Goal: Navigation & Orientation: Go to known website

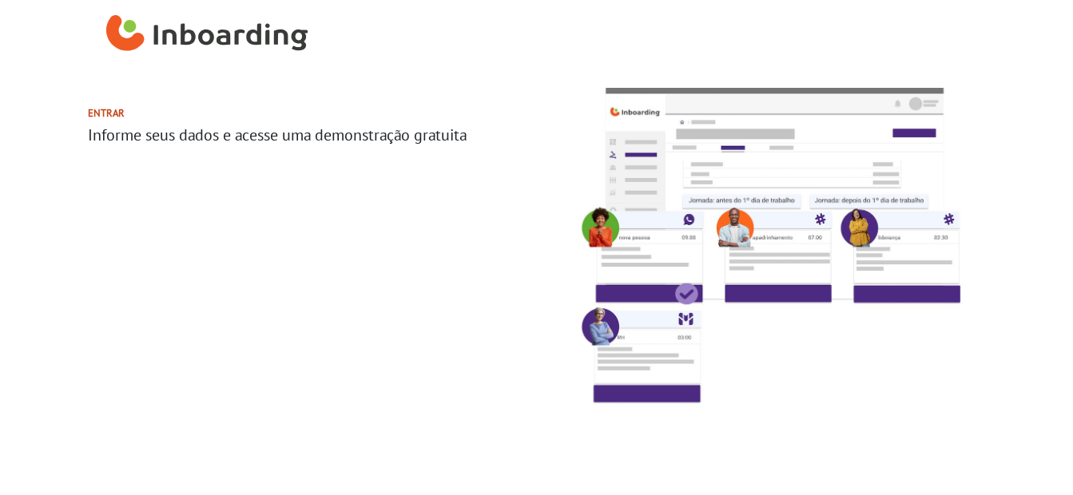
select select "BR"
